Goal: Information Seeking & Learning: Check status

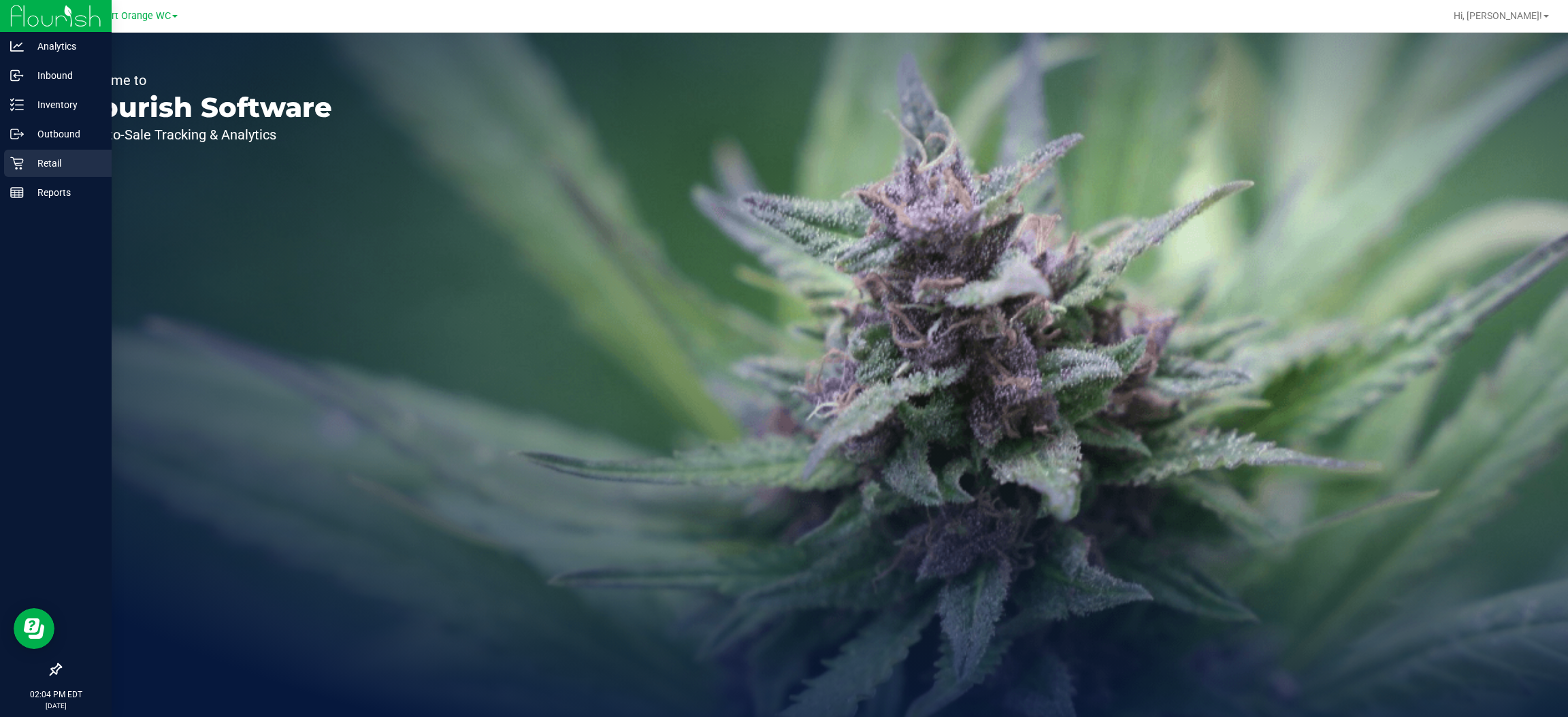
click at [14, 158] on icon at bounding box center [17, 163] width 14 height 14
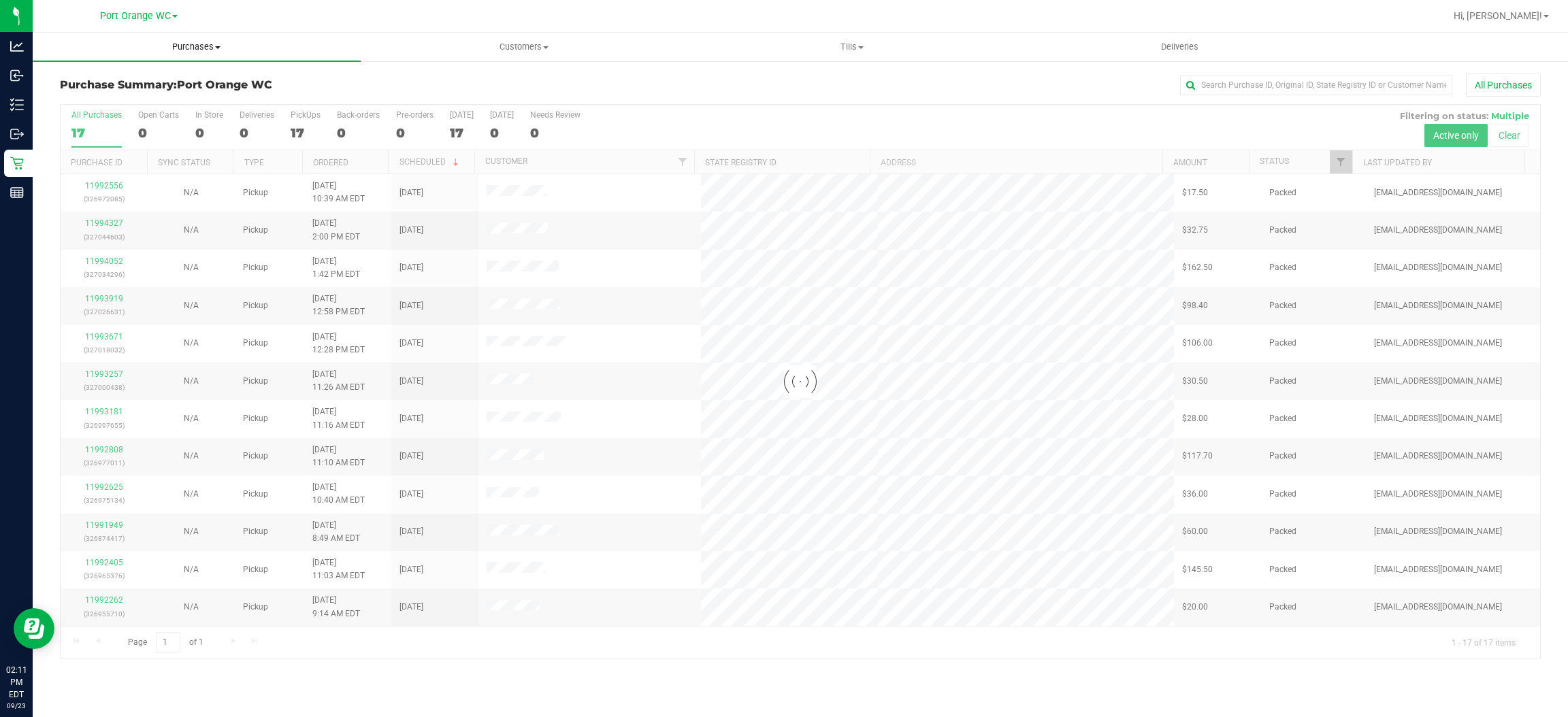
click at [210, 43] on span "Purchases" at bounding box center [196, 47] width 328 height 12
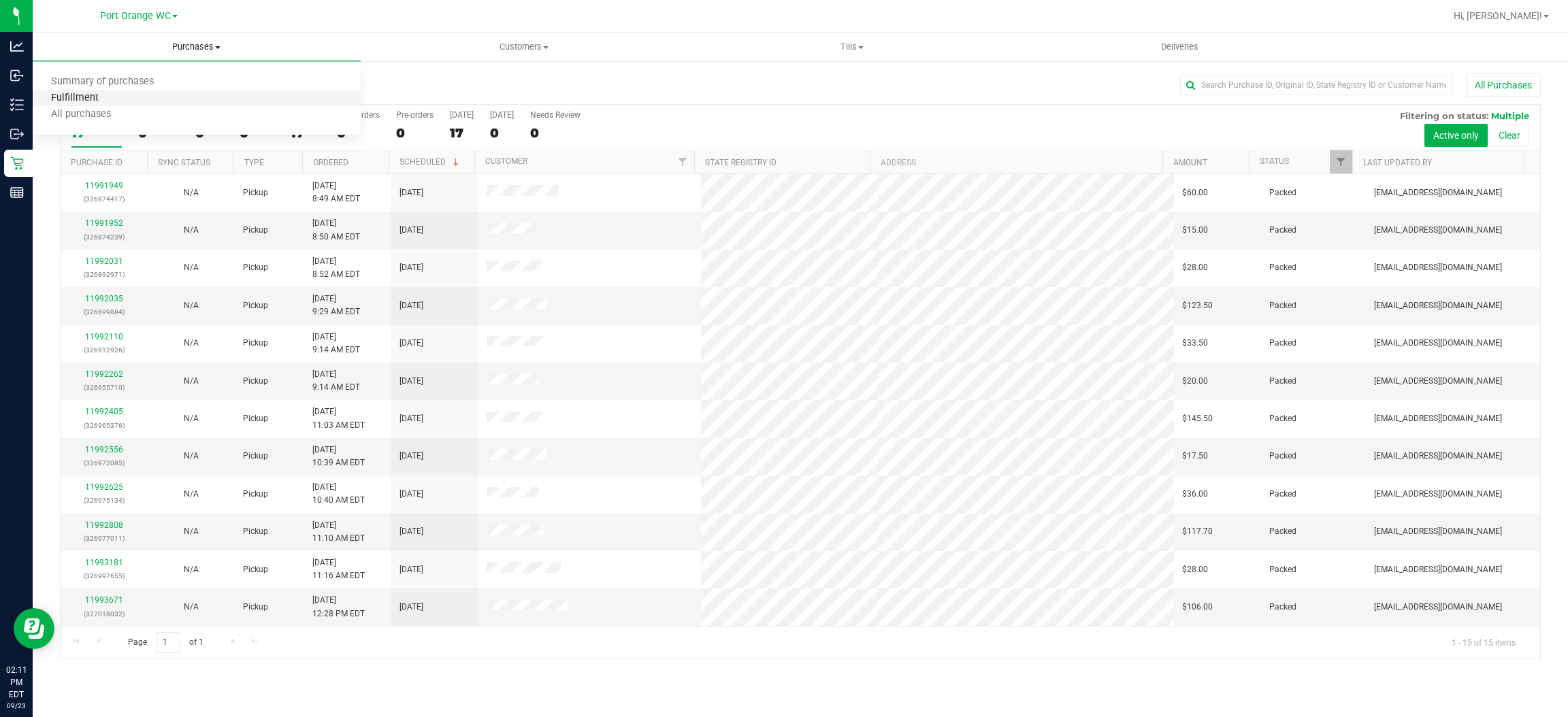
click at [85, 97] on span "Fulfillment" at bounding box center [74, 98] width 85 height 11
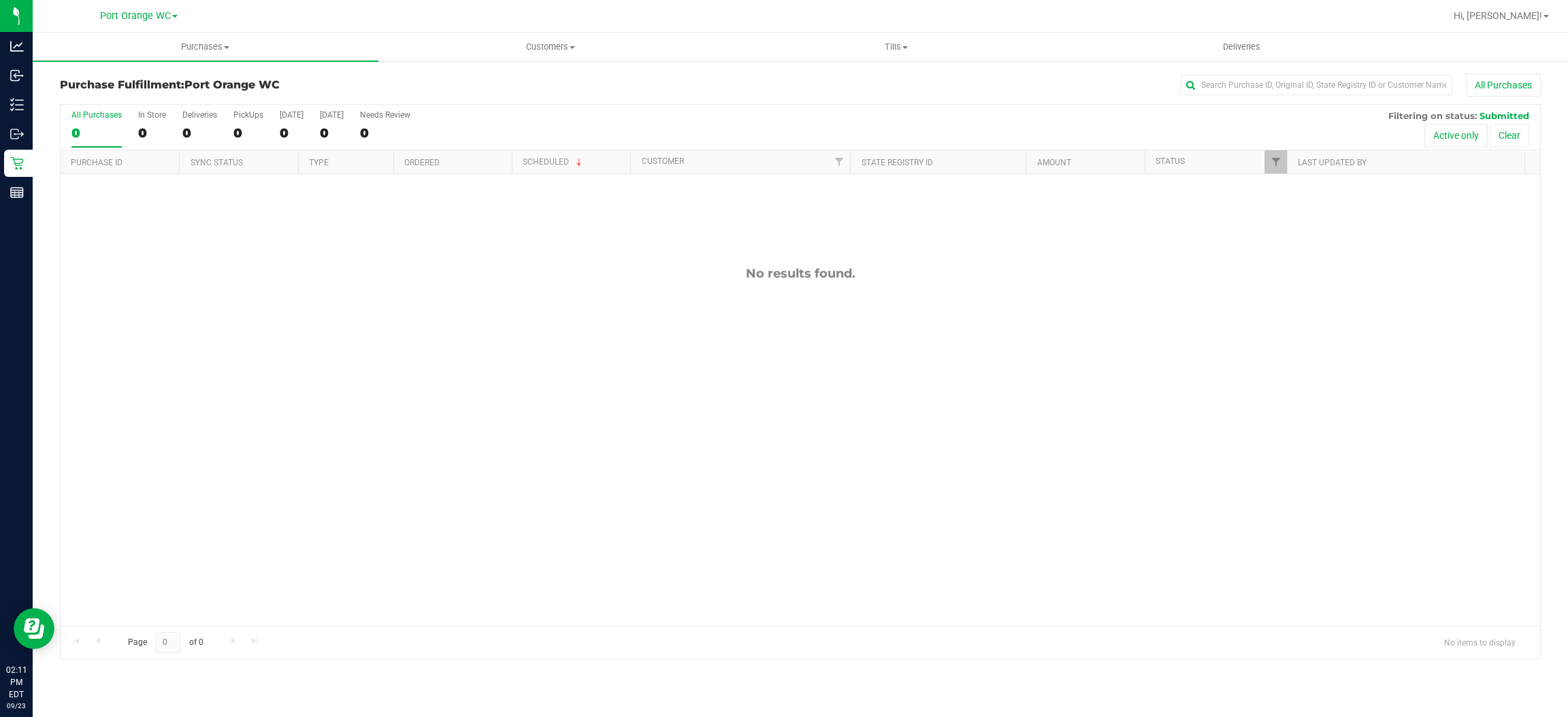
click at [306, 446] on div "No results found." at bounding box center [800, 446] width 1479 height 544
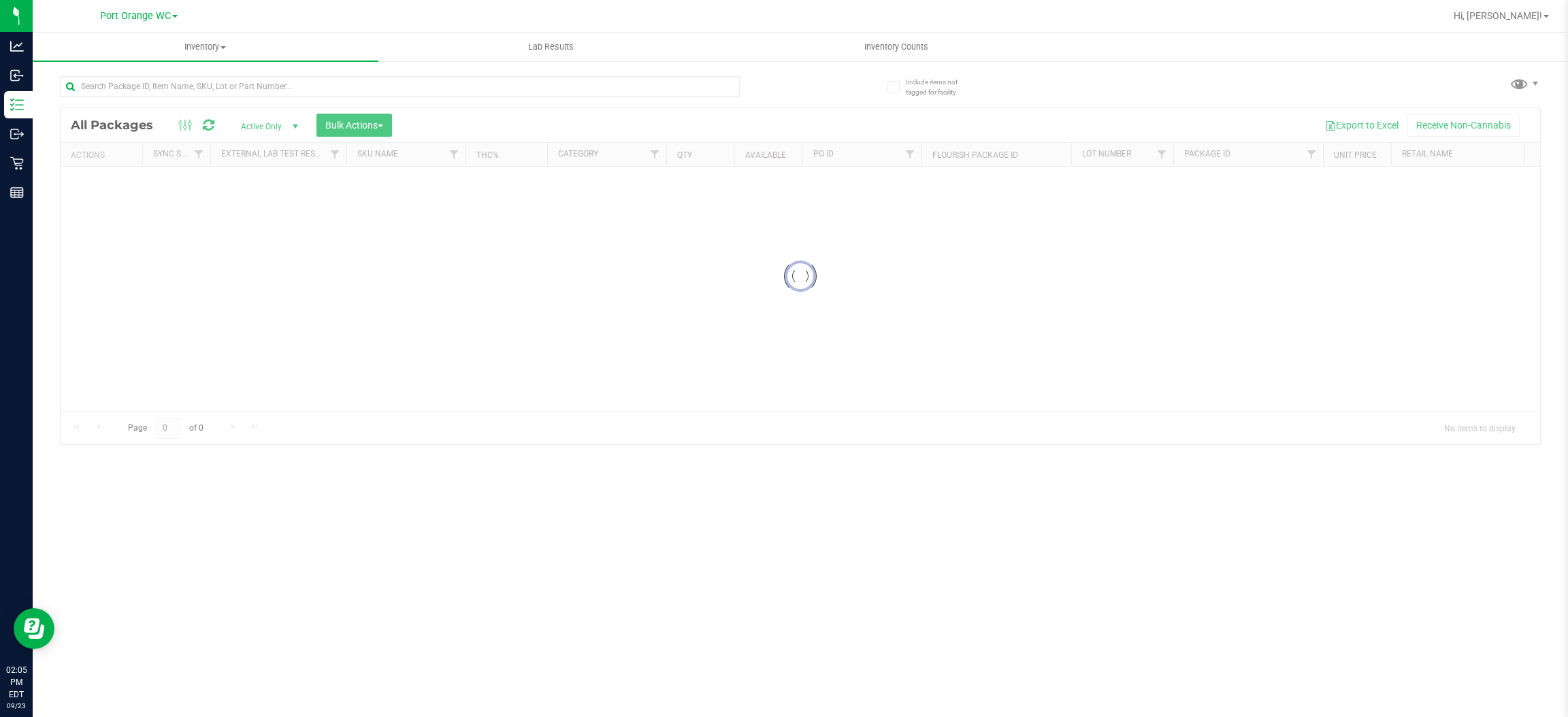
click at [479, 98] on div at bounding box center [400, 92] width 680 height 31
click at [480, 94] on input "text" at bounding box center [400, 86] width 680 height 20
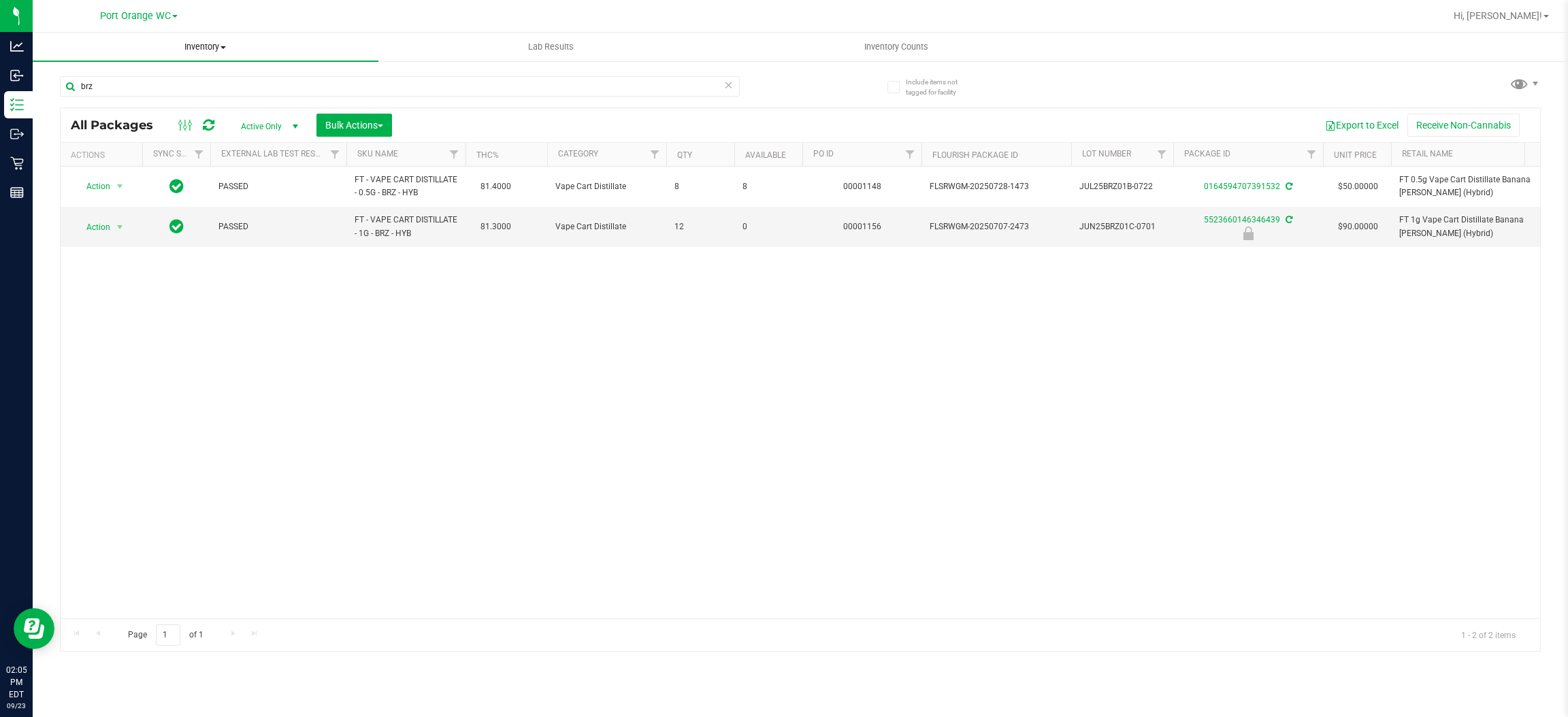
click at [155, 56] on uib-tab-heading "Inventory All packages All inventory Waste log Create inventory" at bounding box center [205, 46] width 346 height 29
click at [280, 419] on div "Action Action Adjust qty Create package Edit attributes Global inventory Locate…" at bounding box center [800, 392] width 1479 height 452
click at [251, 88] on input "brz" at bounding box center [400, 86] width 680 height 20
type input "b"
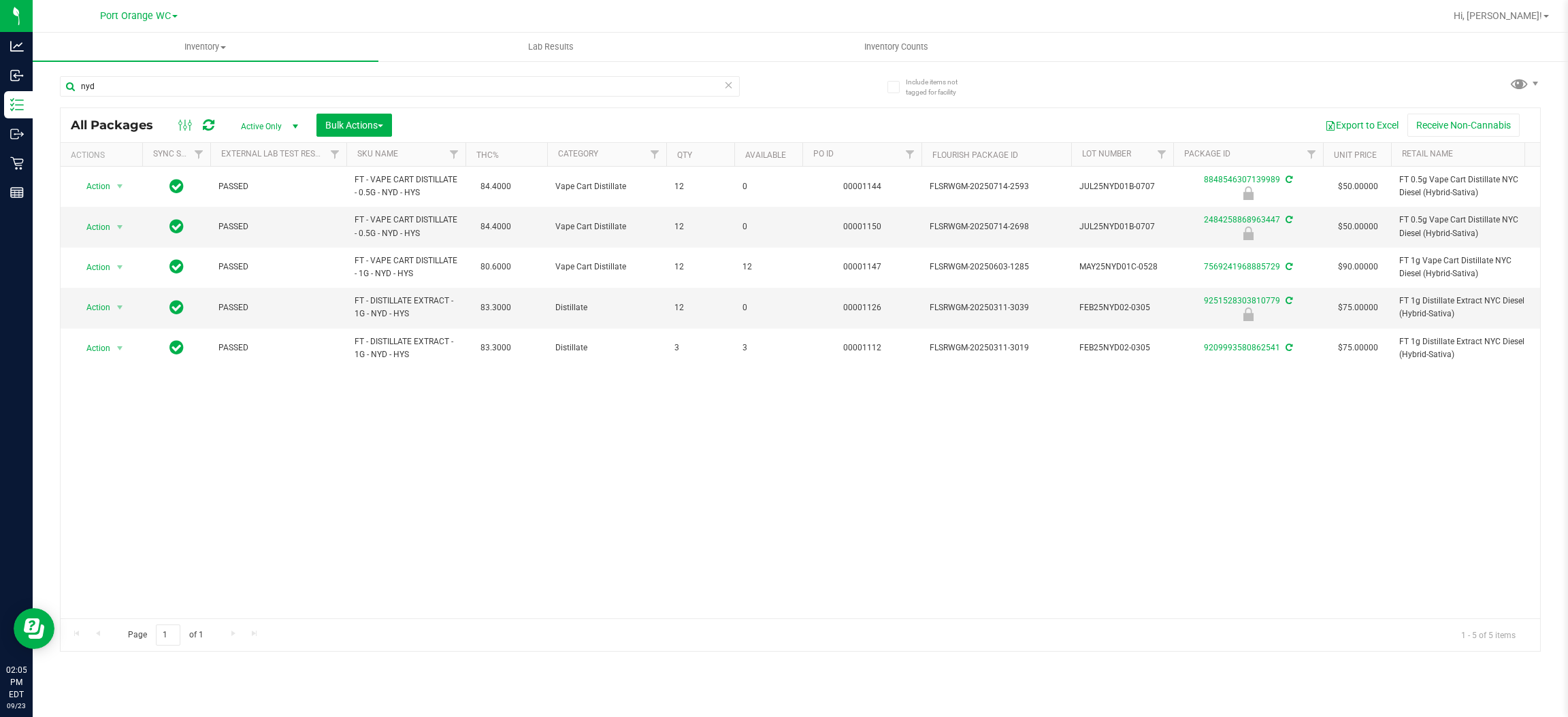
click at [503, 464] on div "Action Action Edit attributes Global inventory Locate package Package audit log…" at bounding box center [800, 392] width 1479 height 452
click at [263, 459] on div "Action Action Edit attributes Global inventory Locate package Package audit log…" at bounding box center [800, 392] width 1479 height 452
click at [282, 472] on div "Action Action Edit attributes Global inventory Locate package Package audit log…" at bounding box center [800, 392] width 1479 height 452
click at [344, 515] on div "Action Action Edit attributes Global inventory Locate package Package audit log…" at bounding box center [800, 392] width 1479 height 452
click at [281, 86] on input "nyd" at bounding box center [400, 86] width 680 height 20
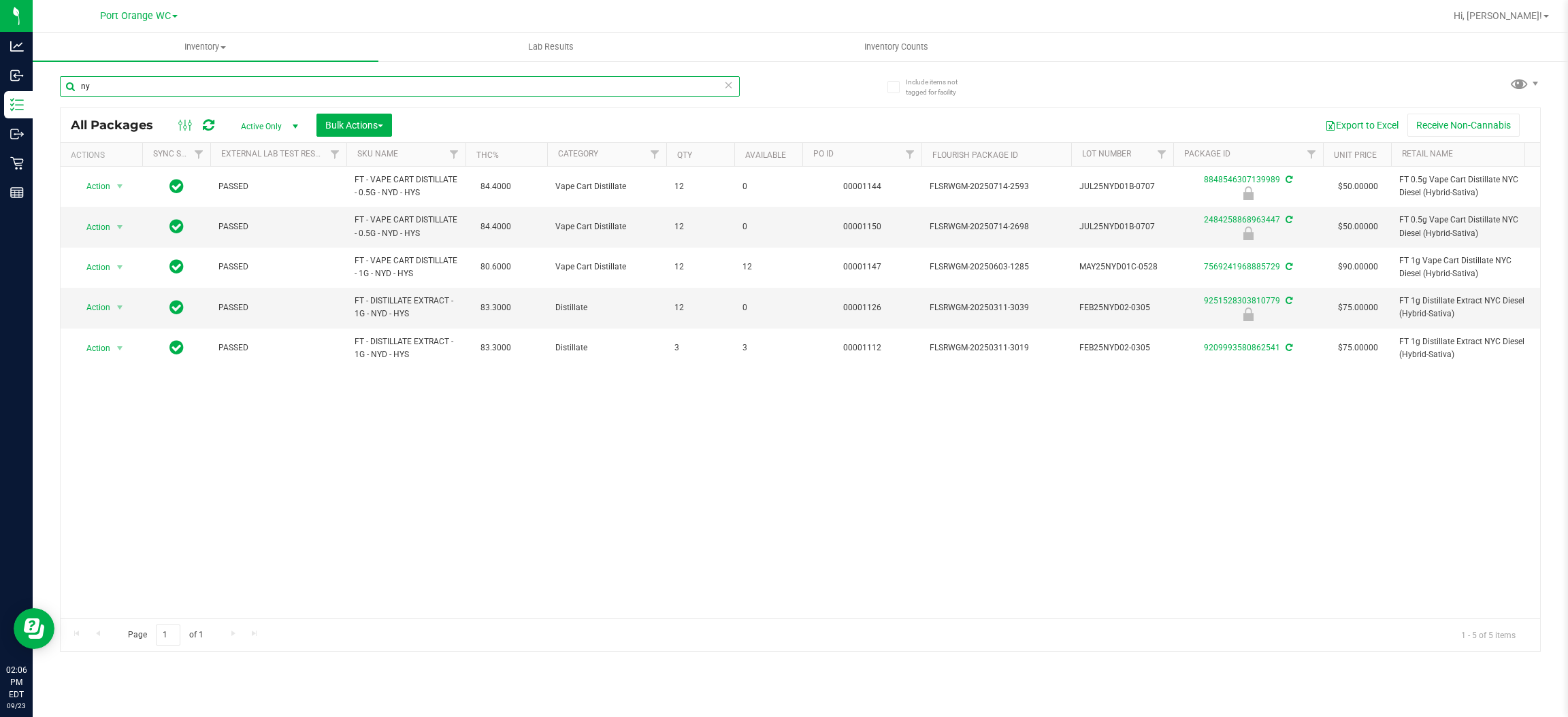
type input "n"
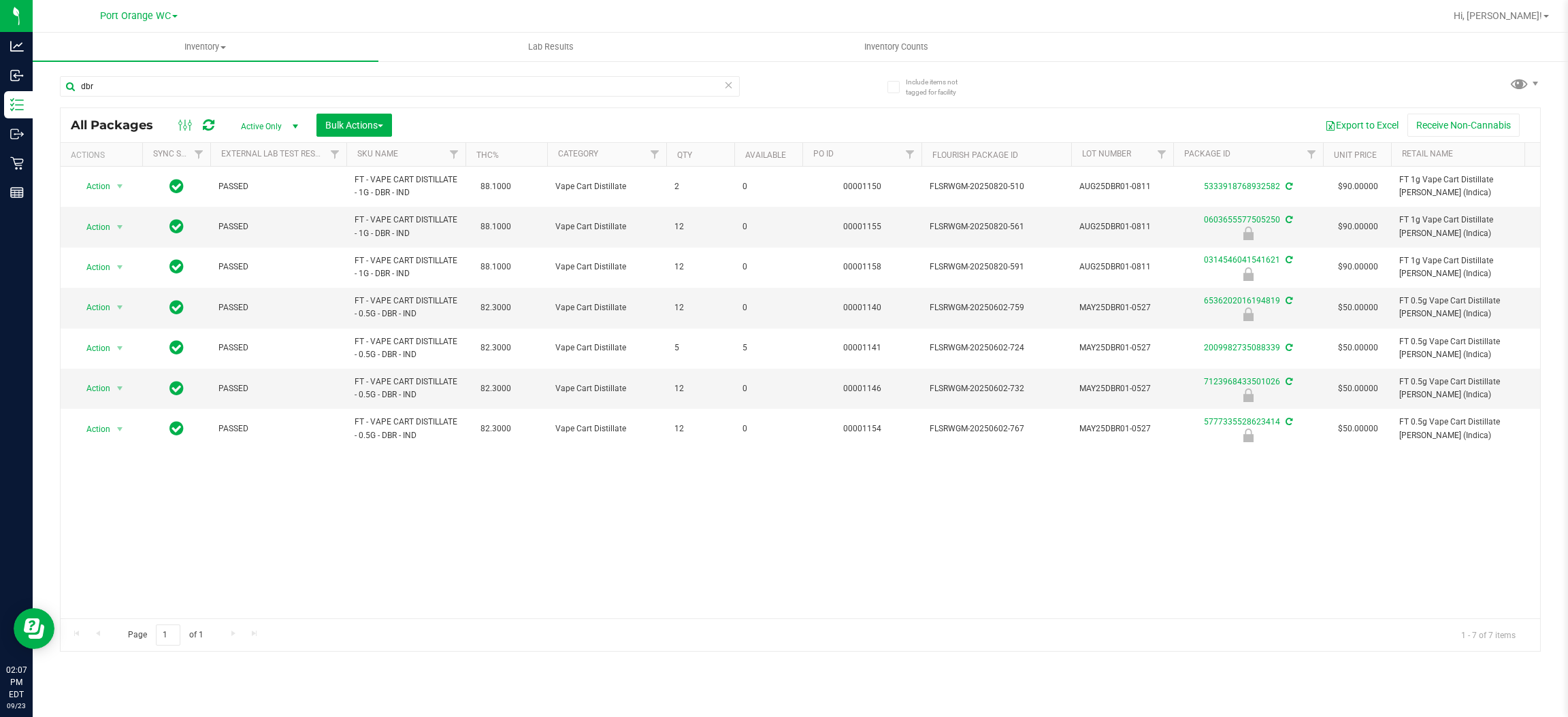
click at [372, 519] on div "Action Action Adjust qty Create package Edit attributes Global inventory Locate…" at bounding box center [800, 392] width 1479 height 452
click at [359, 86] on input "dbr" at bounding box center [400, 86] width 680 height 20
type input "d"
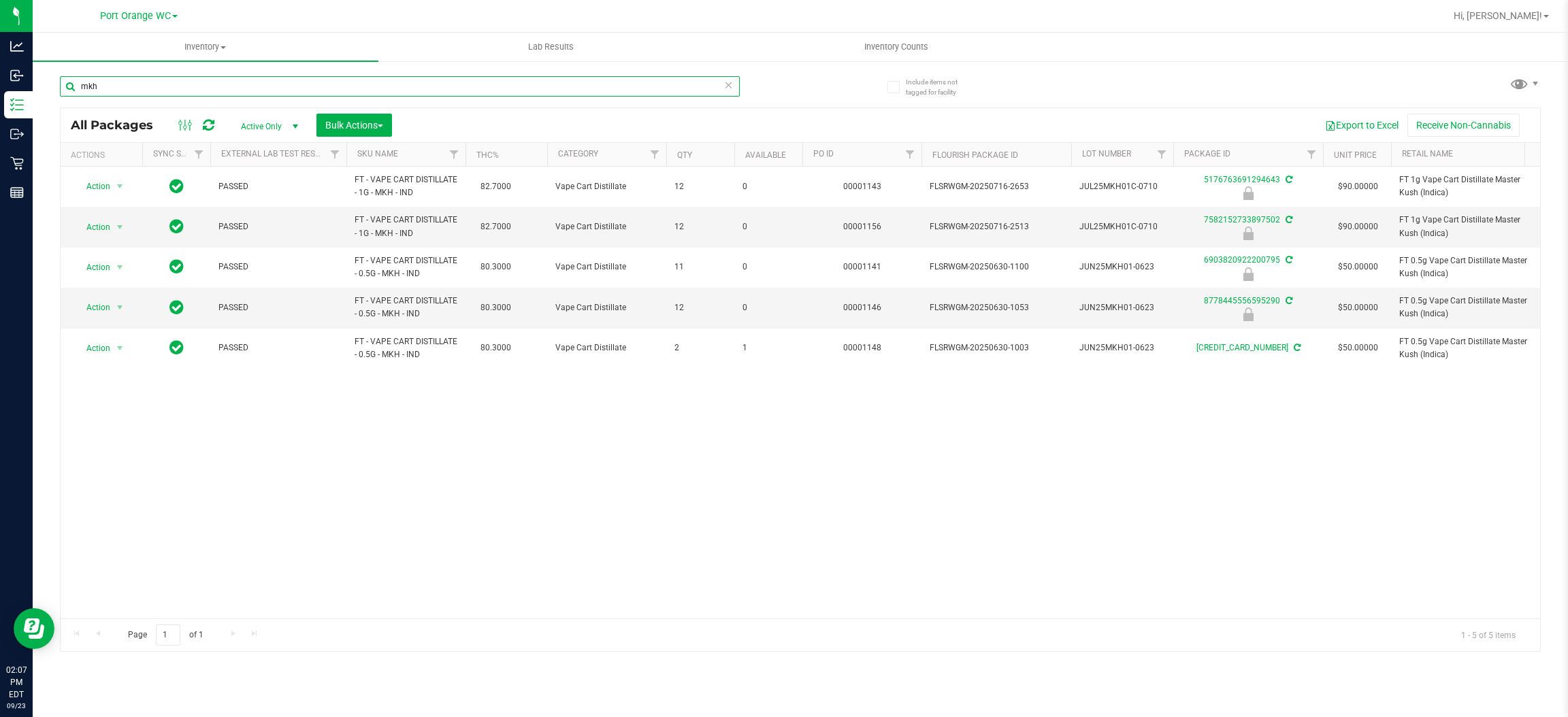
click at [164, 86] on input "mkh" at bounding box center [400, 86] width 680 height 20
type input "m"
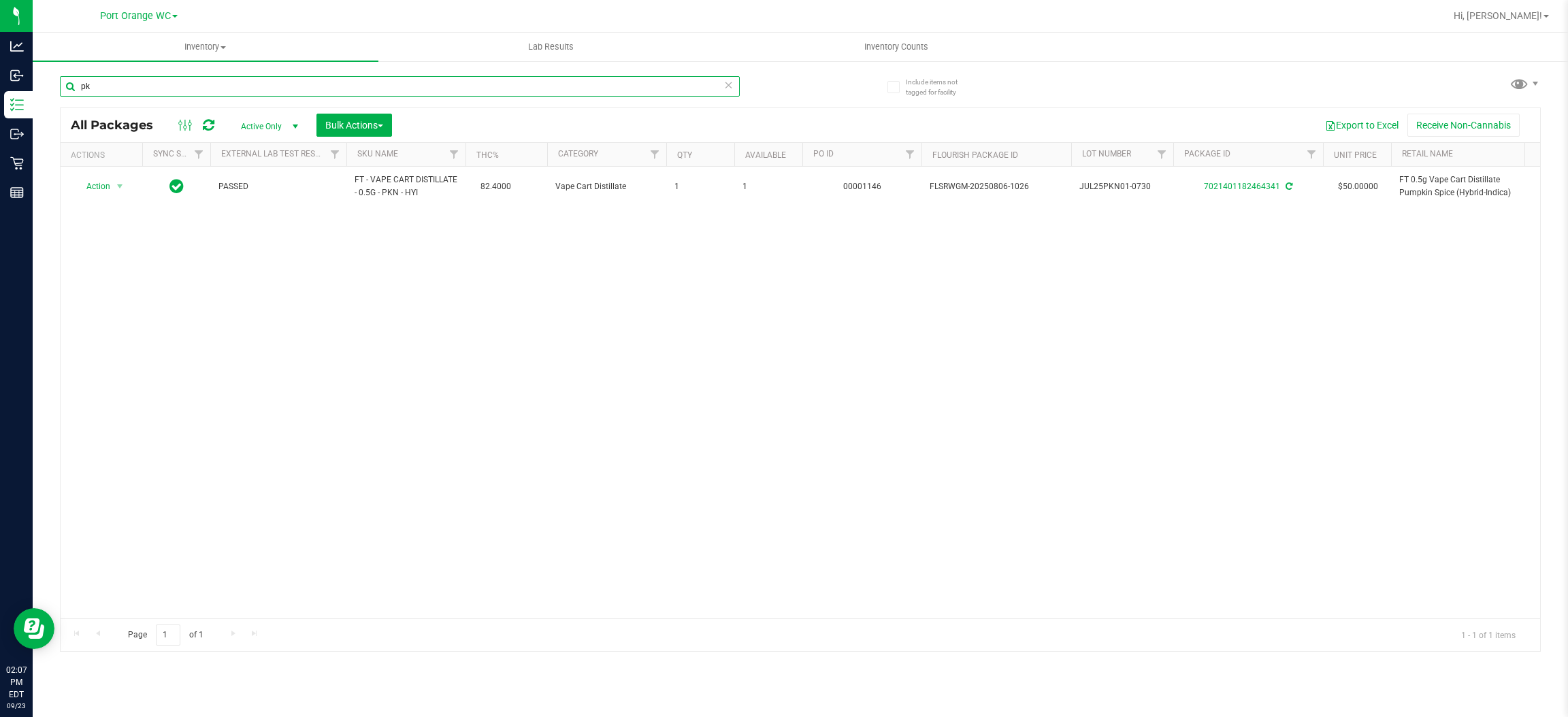
type input "p"
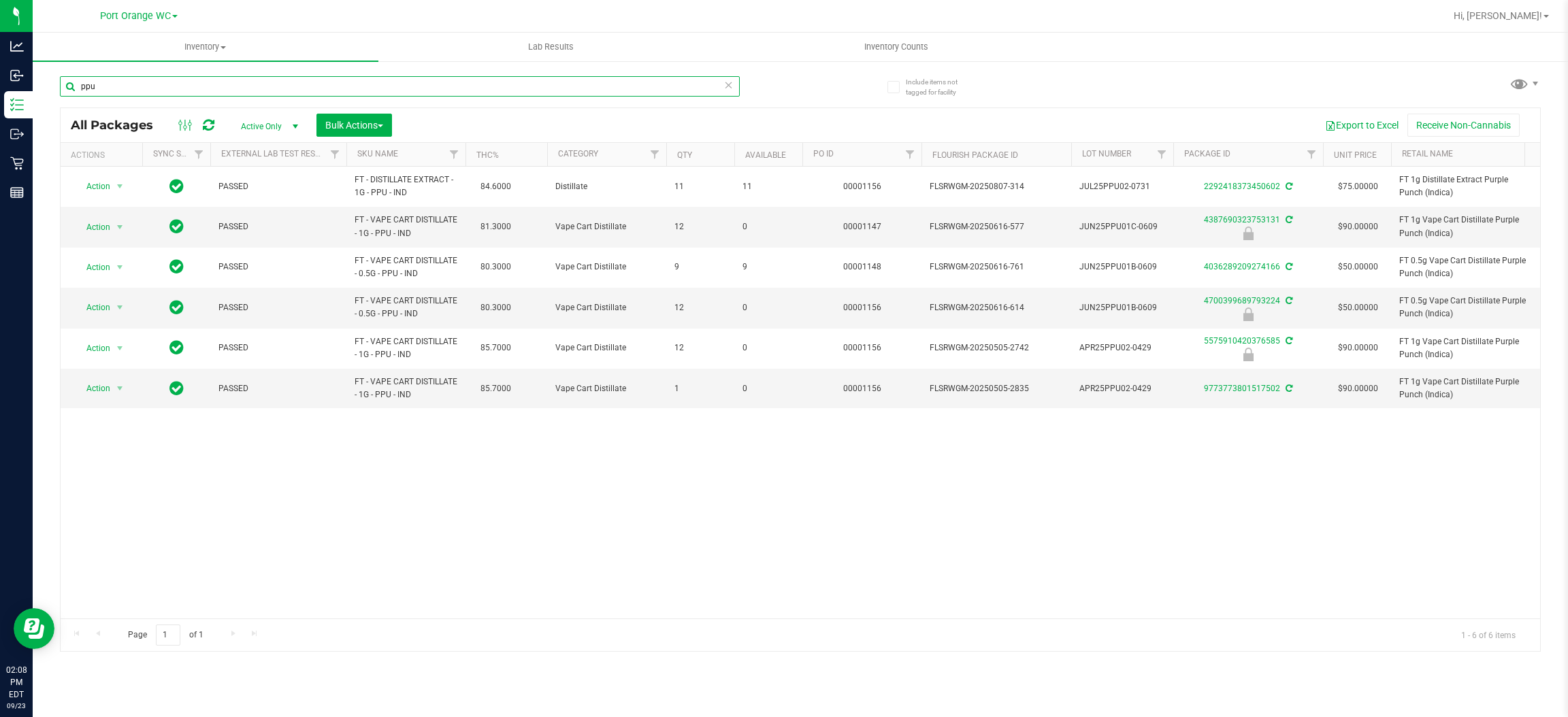
click at [185, 86] on input "ppu" at bounding box center [400, 86] width 680 height 20
type input "p"
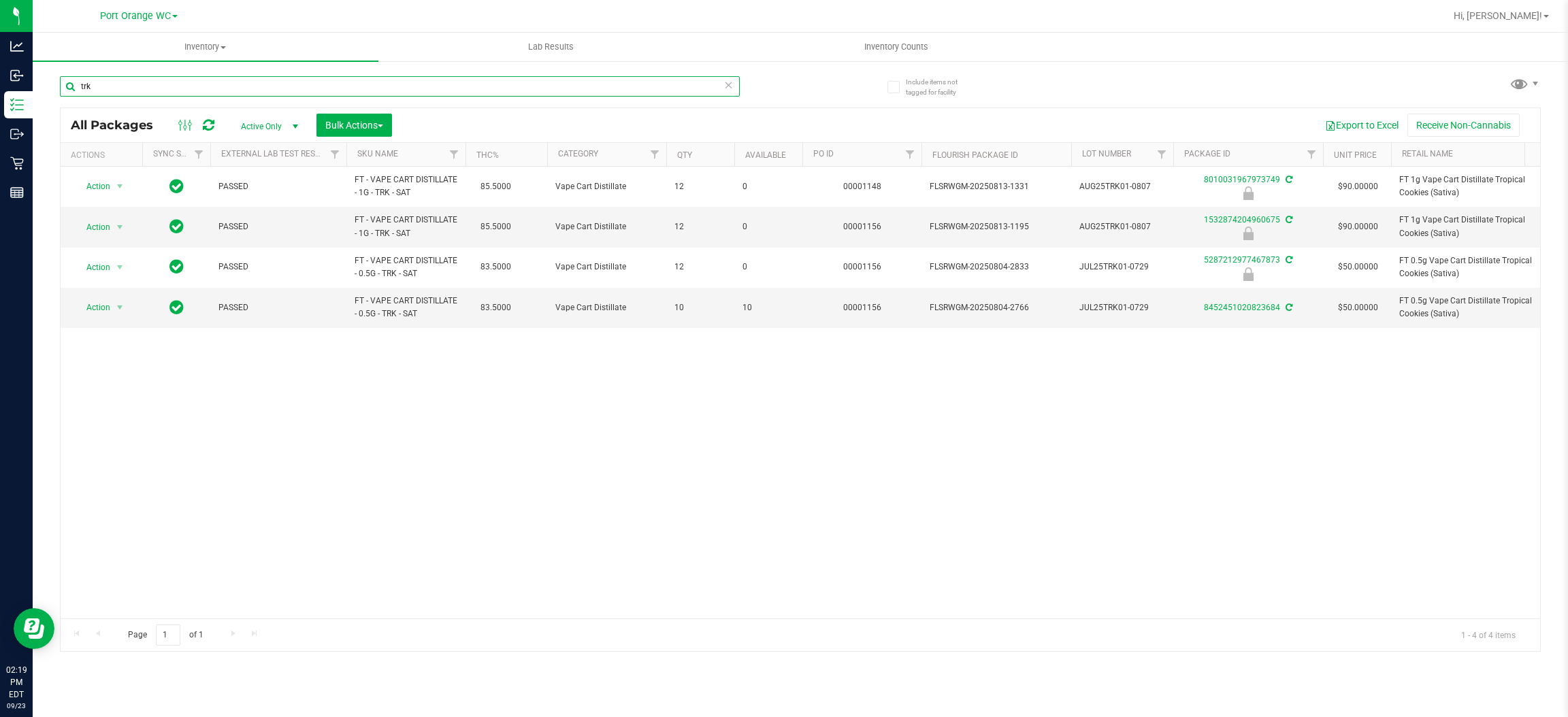
click at [347, 87] on input "trk" at bounding box center [400, 86] width 680 height 20
type input "t"
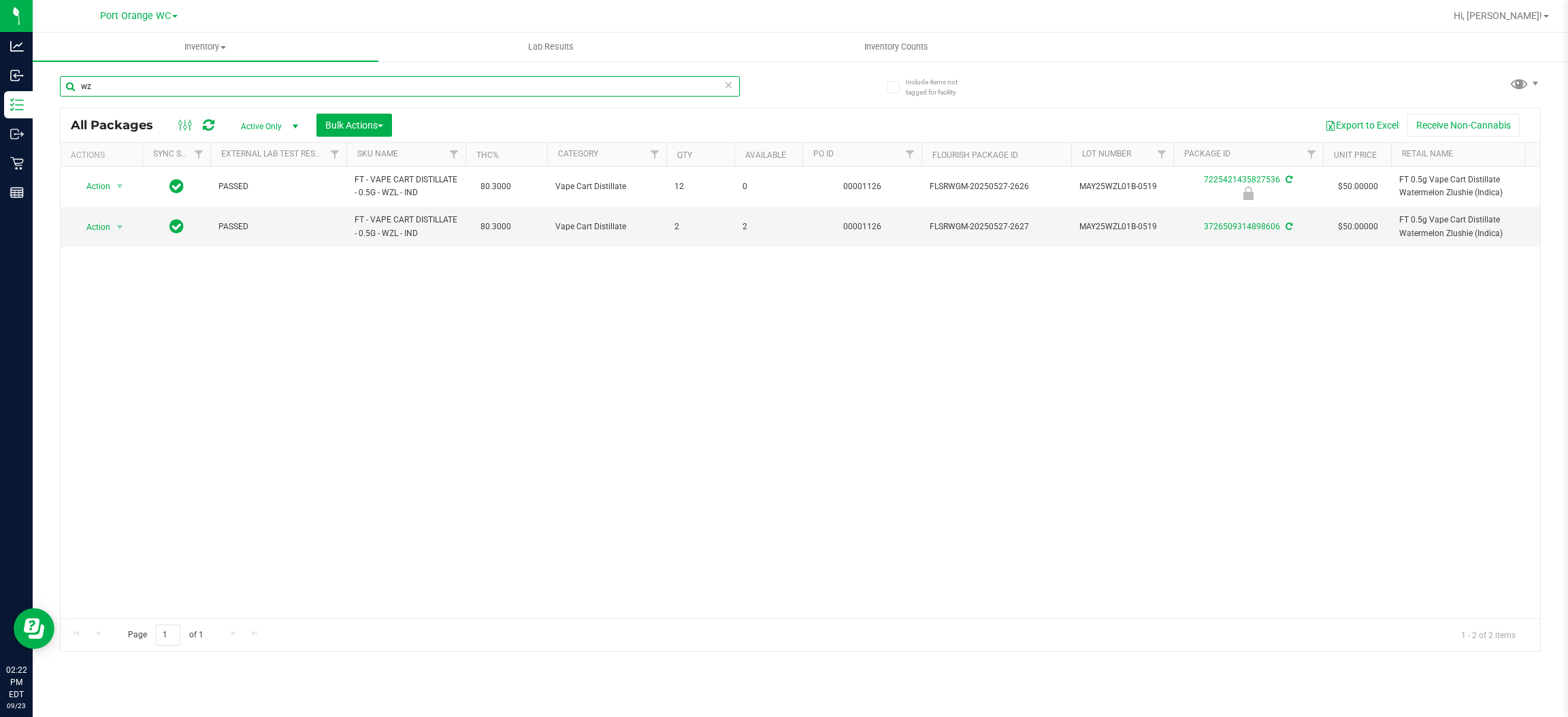
type input "w"
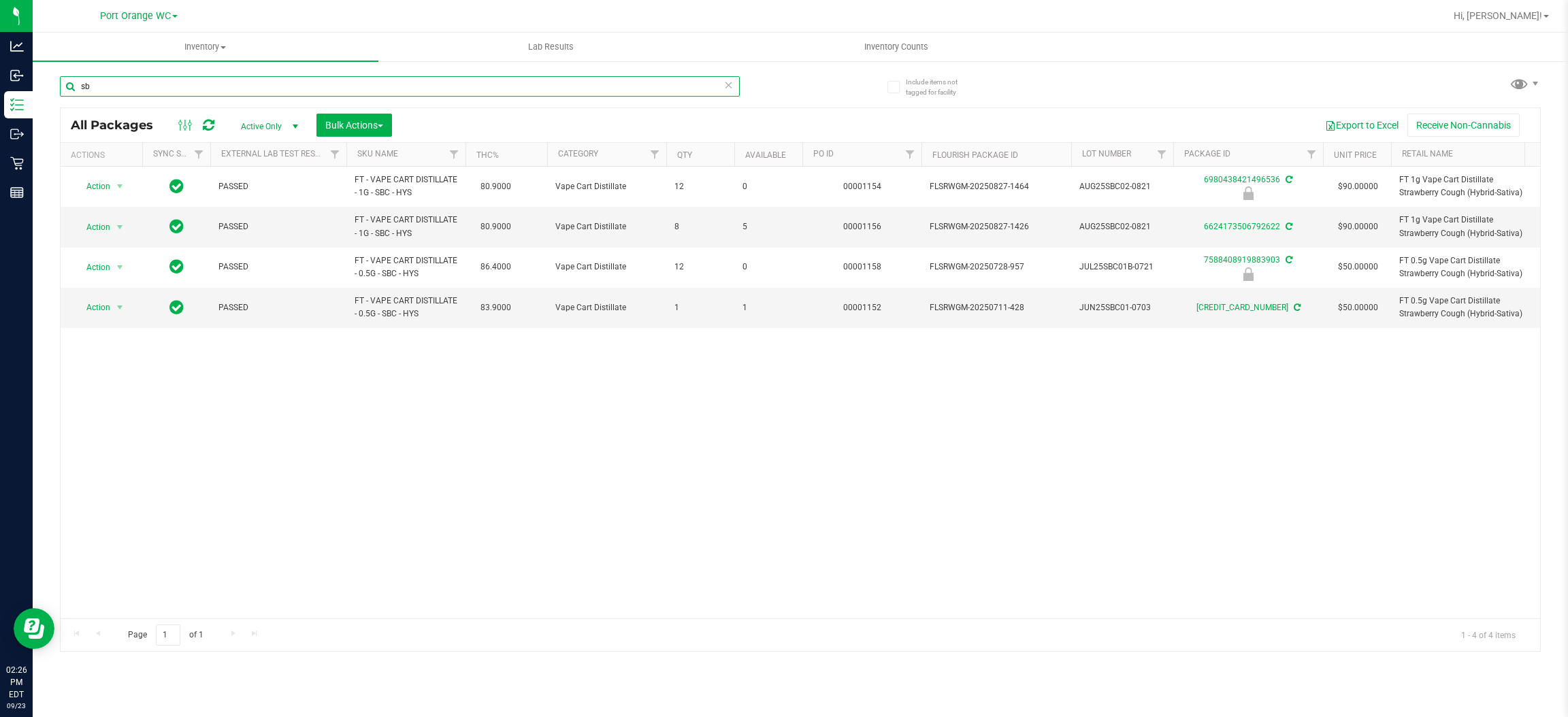
type input "s"
type input "wbv"
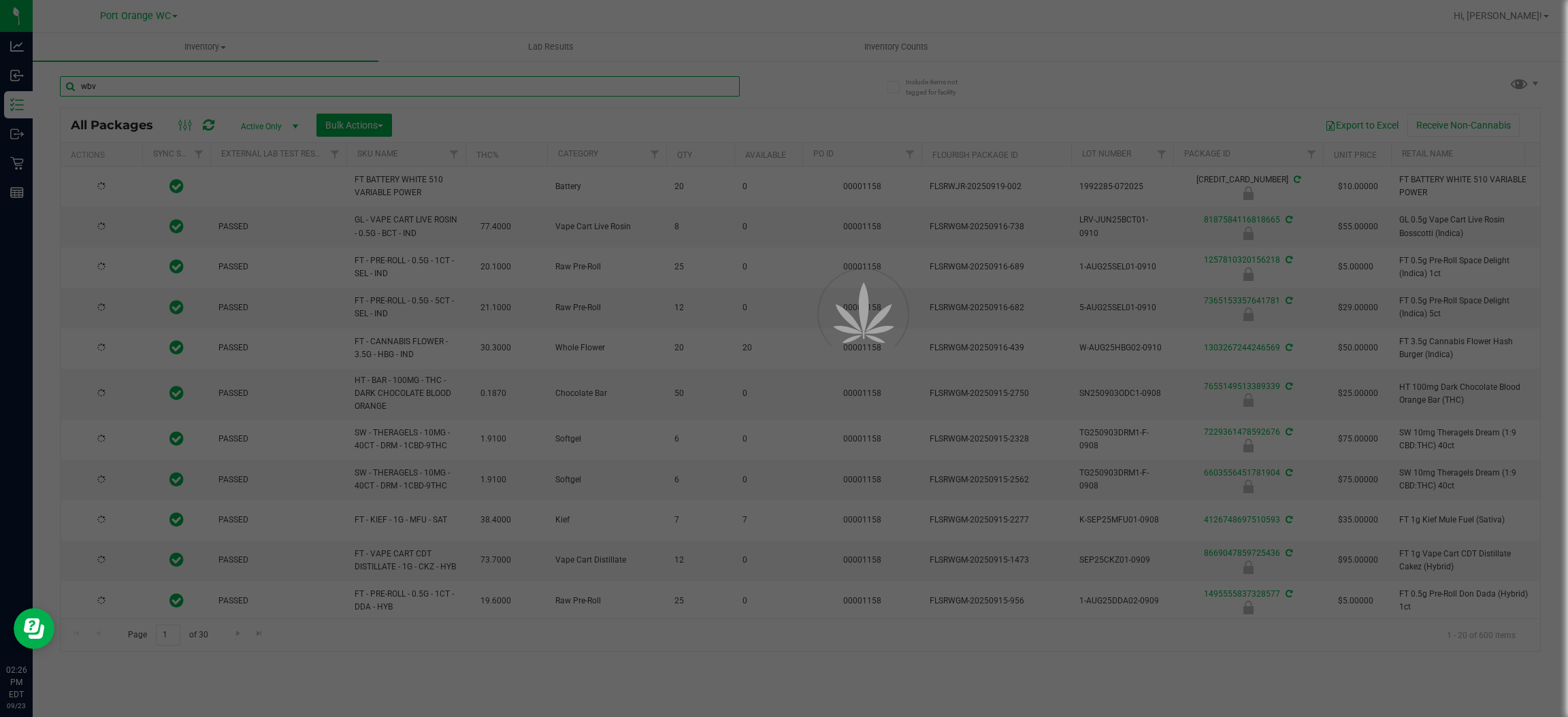
type input "[DATE]"
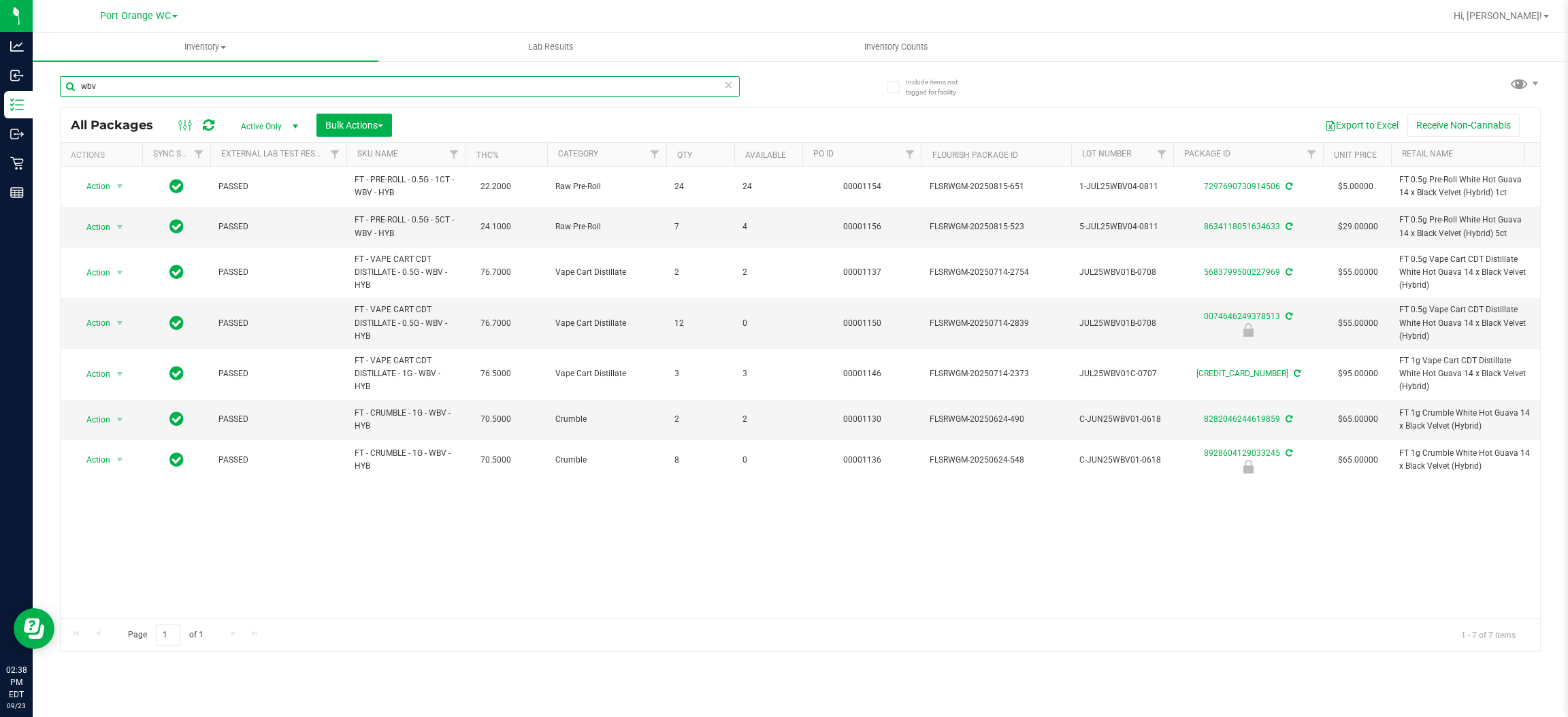
type input "wbv"
